Goal: Find specific fact: Find contact information

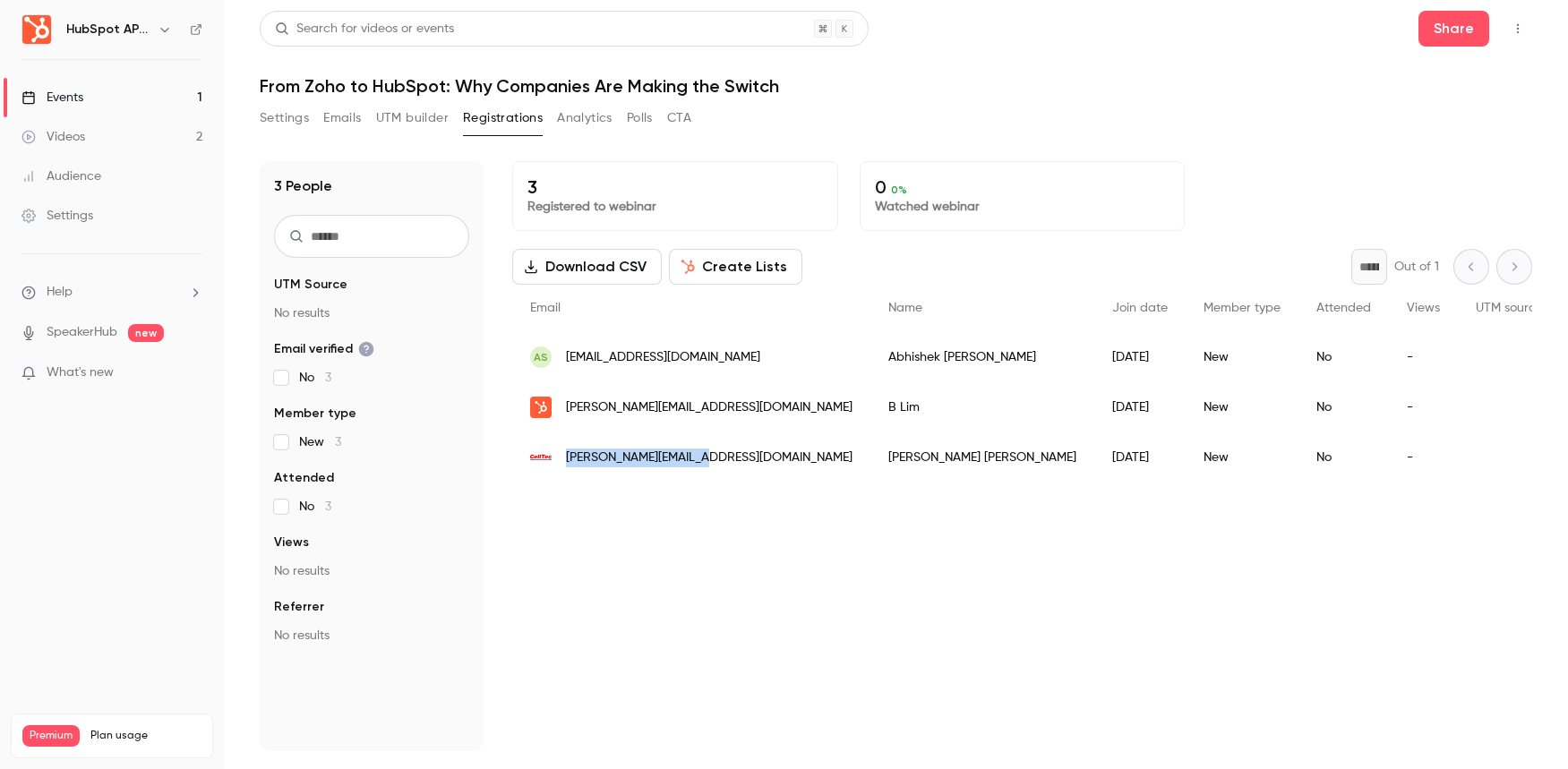
drag, startPoint x: 701, startPoint y: 461, endPoint x: 565, endPoint y: 459, distance: 136.0
click at [565, 459] on div "[PERSON_NAME][EMAIL_ADDRESS][DOMAIN_NAME]" at bounding box center [692, 457] width 358 height 50
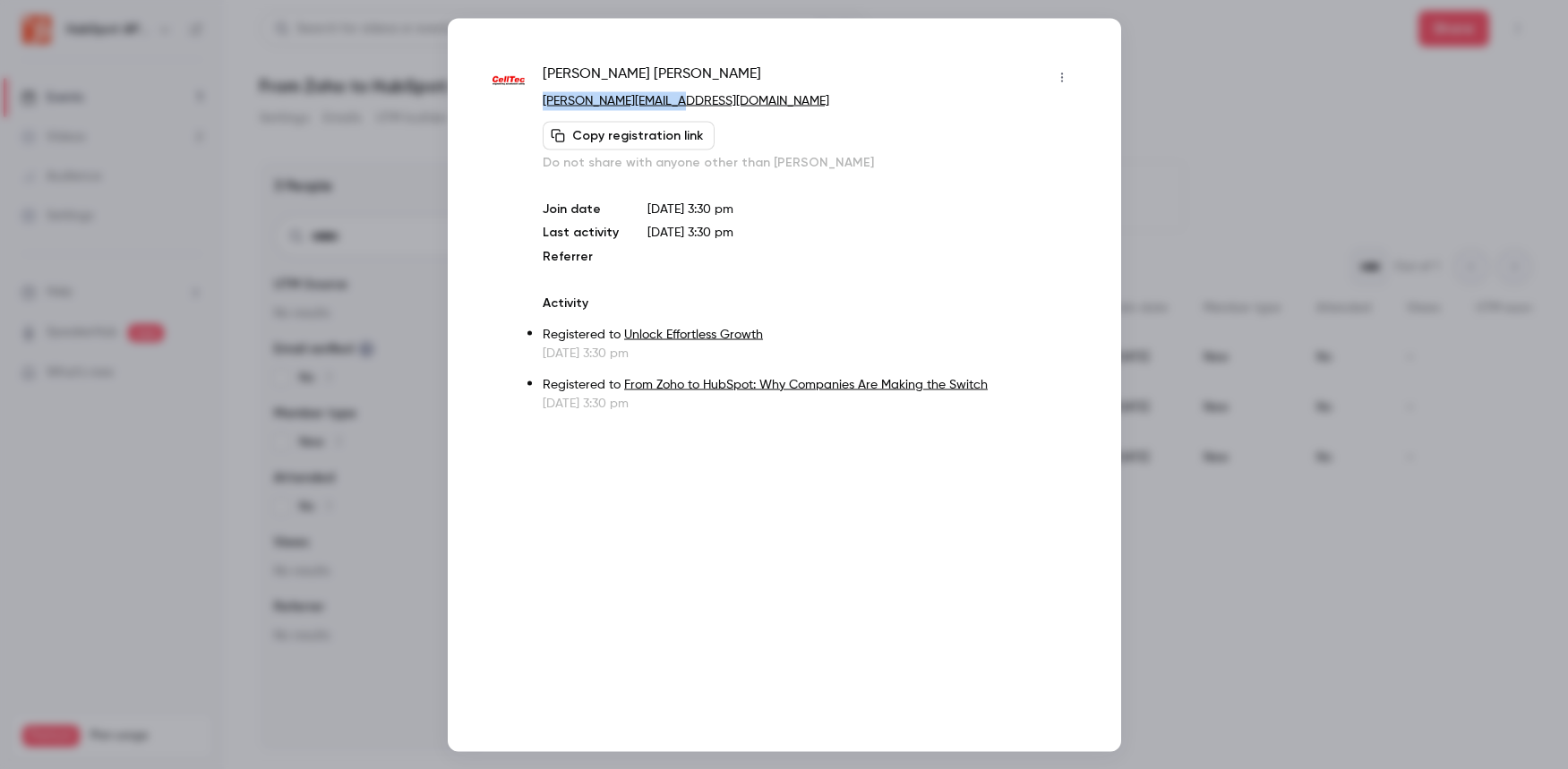
drag, startPoint x: 685, startPoint y: 101, endPoint x: 538, endPoint y: 105, distance: 147.1
click at [538, 105] on div "[PERSON_NAME] [PERSON_NAME][EMAIL_ADDRESS][DOMAIN_NAME] Copy registration link …" at bounding box center [784, 237] width 584 height 349
copy link "[PERSON_NAME][EMAIL_ADDRESS][DOMAIN_NAME]"
click at [1402, 71] on div at bounding box center [784, 384] width 1568 height 769
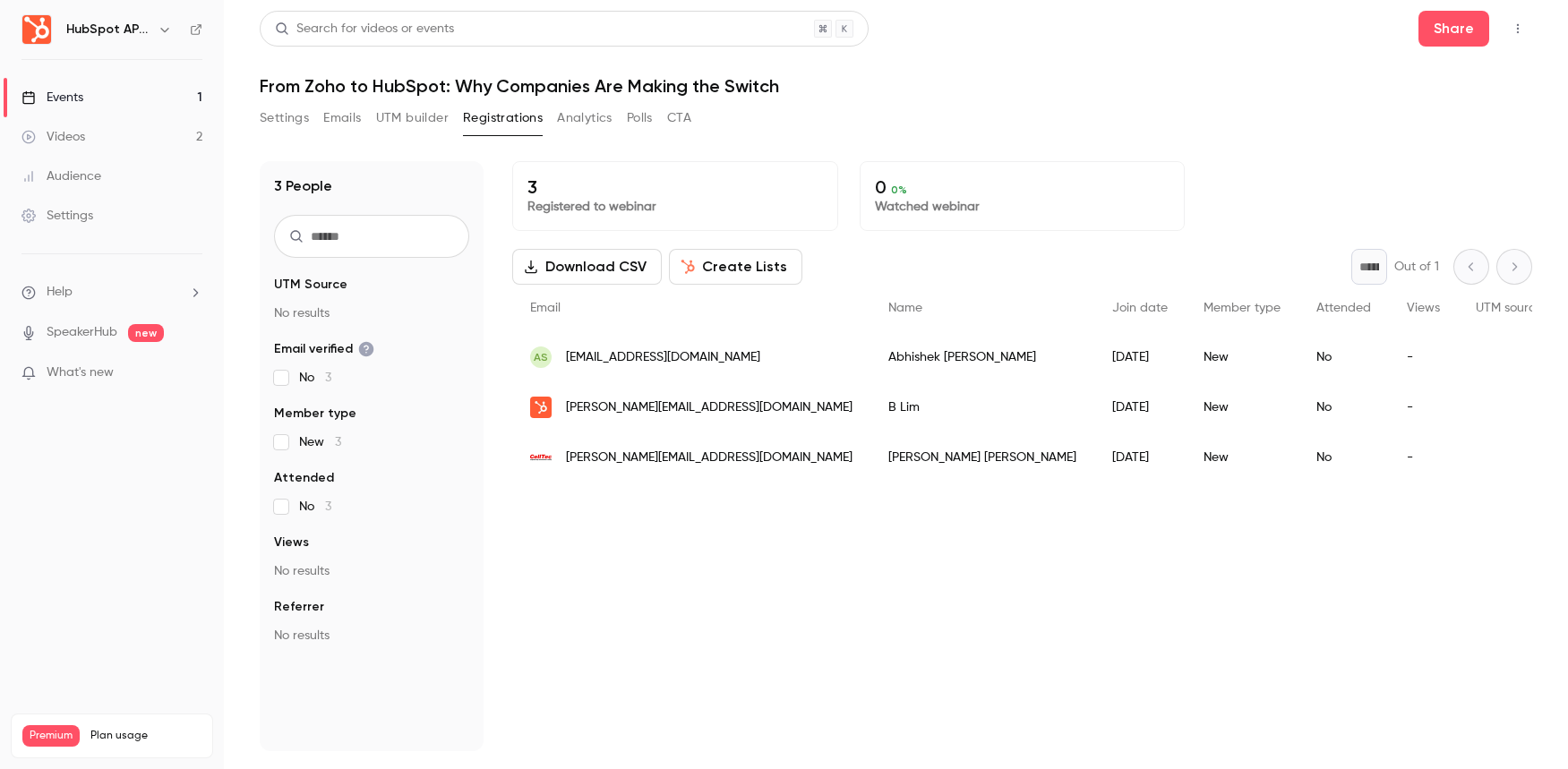
click at [307, 113] on button "Settings" at bounding box center [284, 117] width 49 height 28
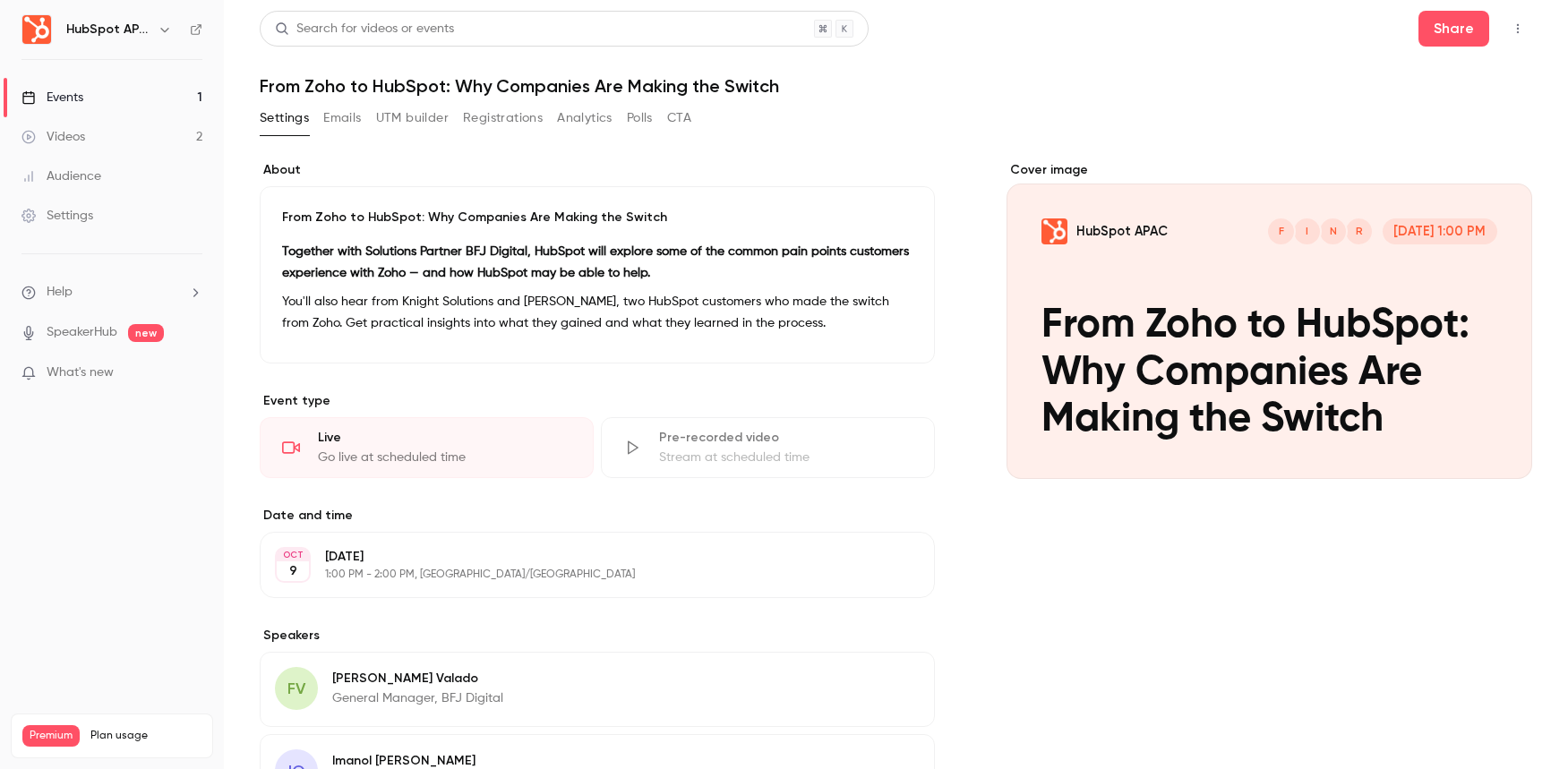
click at [385, 89] on h1 "From Zoho to HubSpot: Why Companies Are Making the Switch" at bounding box center [895, 86] width 1273 height 22
click at [384, 89] on h1 "From Zoho to HubSpot: Why Companies Are Making the Switch" at bounding box center [895, 86] width 1273 height 22
copy div "From Zoho to HubSpot: Why Companies Are Making the Switch Settings Emails UTM b…"
